Goal: Transaction & Acquisition: Download file/media

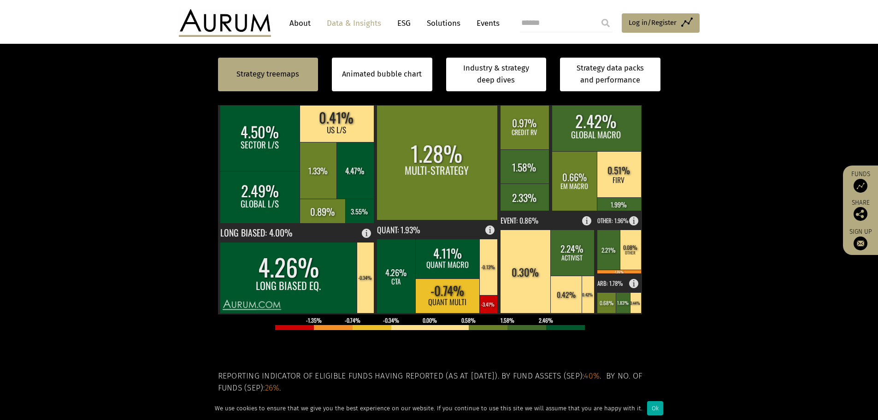
scroll to position [230, 0]
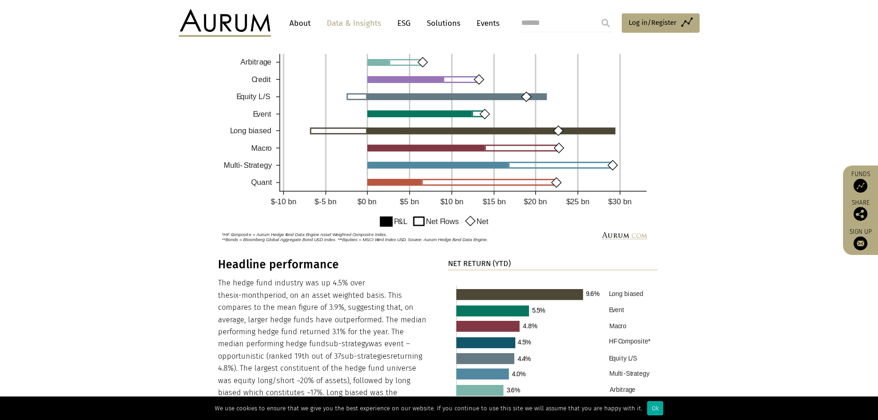
scroll to position [737, 0]
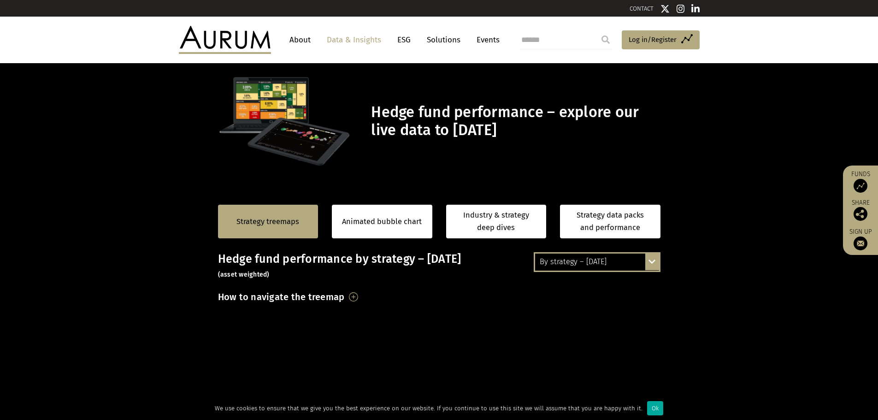
scroll to position [691, 0]
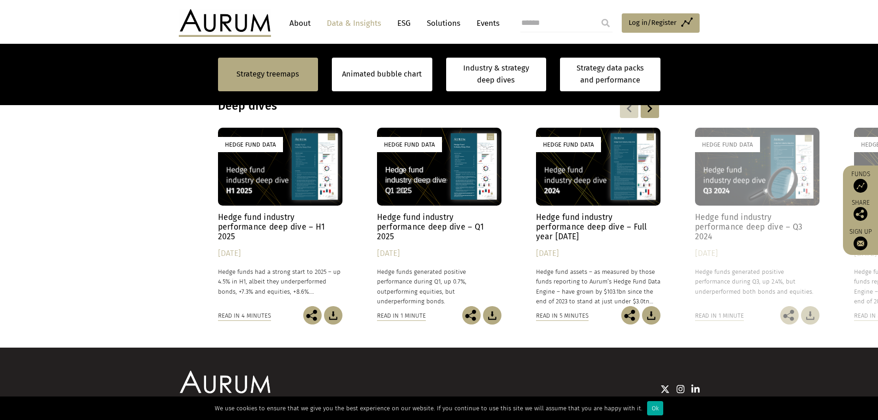
click at [333, 311] on img at bounding box center [333, 315] width 18 height 18
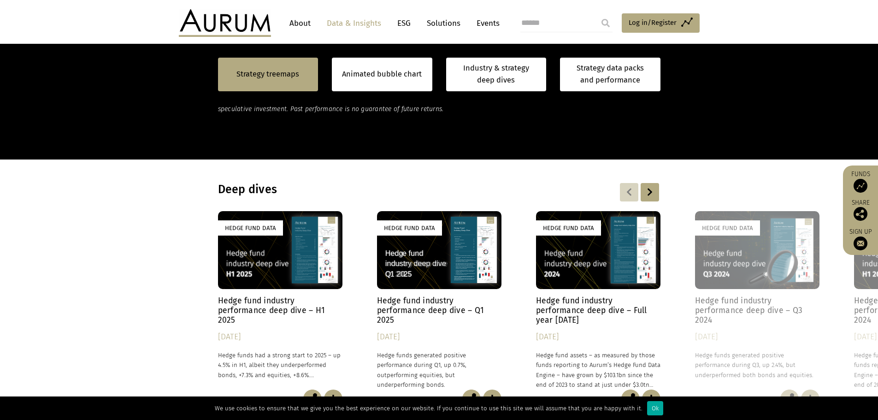
scroll to position [606, 0]
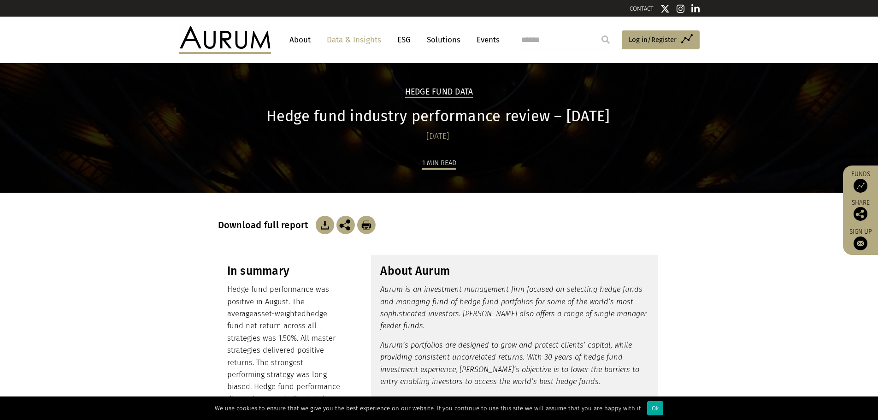
click at [325, 224] on img at bounding box center [325, 225] width 18 height 18
